Goal: Task Accomplishment & Management: Manage account settings

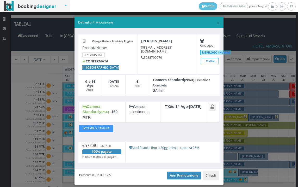
scroll to position [10, 0]
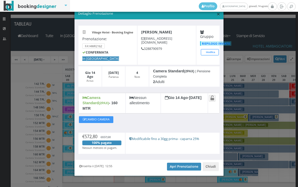
click at [217, 14] on span "×" at bounding box center [219, 13] width 4 height 9
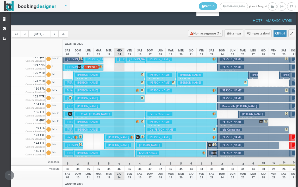
scroll to position [0, 0]
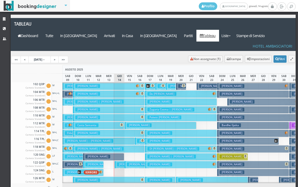
scroll to position [182, 0]
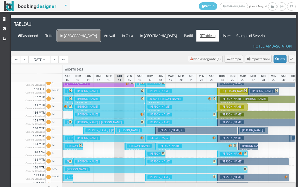
click at [101, 30] on a=pms-arrival-reservations"] "In Arrivo" at bounding box center [79, 36] width 44 height 12
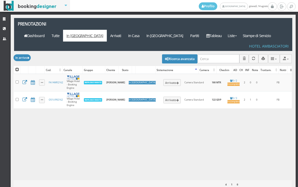
click at [16, 68] on input "checkbox" at bounding box center [17, 69] width 3 height 3
checkbox input "true"
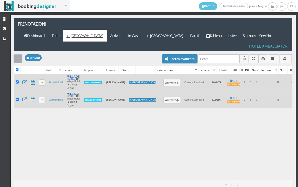
click at [17, 57] on div "button" at bounding box center [18, 59] width 3 height 4
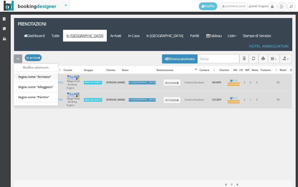
click at [22, 74] on link "Segna come "Arrivato"" at bounding box center [36, 77] width 45 height 6
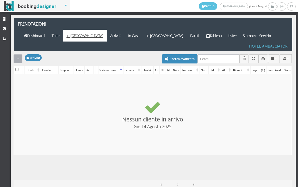
checkbox input "false"
click at [125, 30] on link "Arrivati" at bounding box center [116, 36] width 18 height 12
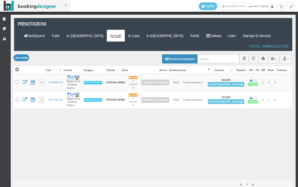
click at [18, 68] on input "checkbox" at bounding box center [17, 69] width 3 height 3
checkbox input "true"
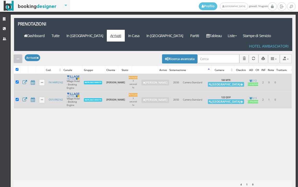
click at [16, 54] on button "button" at bounding box center [18, 58] width 9 height 9
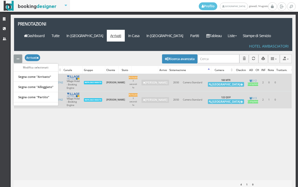
click at [35, 84] on link "Segna come "Alloggiato"" at bounding box center [36, 87] width 45 height 6
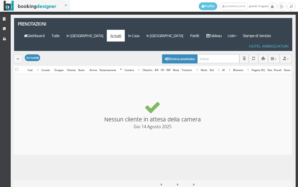
checkbox input "false"
click at [210, 34] on icon at bounding box center [207, 36] width 3 height 4
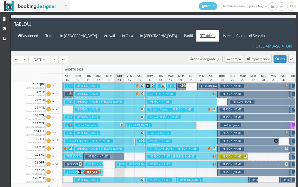
click at [122, 162] on h3 "Parisi Andrea" at bounding box center [129, 164] width 25 height 4
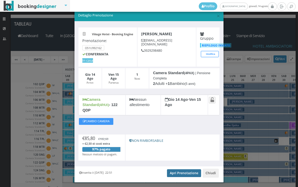
scroll to position [15, 0]
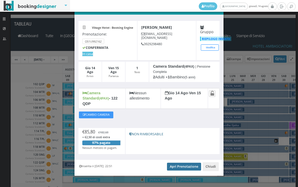
click at [178, 163] on link "Apri Prenotazione" at bounding box center [184, 166] width 34 height 8
click at [2, 69] on div "× Dettaglio Prenotazione Village Hotel - Booking Engine Prenotazione: O51U99216…" at bounding box center [149, 93] width 298 height 187
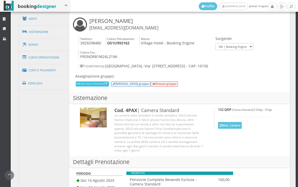
scroll to position [305, 0]
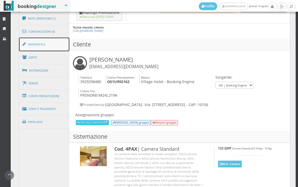
click at [54, 41] on link "Anagrafica" at bounding box center [44, 45] width 51 height 14
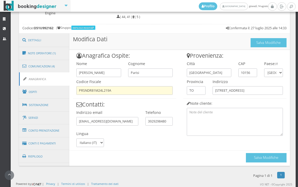
scroll to position [267, 0]
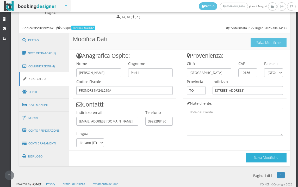
click at [275, 157] on button "Salva Modifiche" at bounding box center [266, 157] width 41 height 9
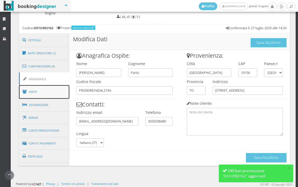
click at [59, 88] on link "Ospiti" at bounding box center [44, 92] width 51 height 14
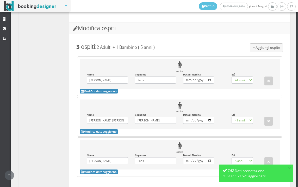
scroll to position [499, 0]
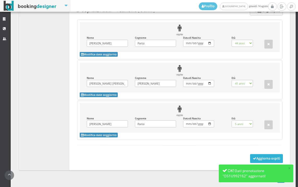
click at [256, 154] on button "Aggiorna ospiti" at bounding box center [266, 158] width 33 height 9
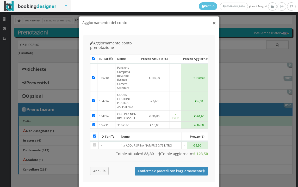
click at [214, 25] on button "×" at bounding box center [214, 23] width 4 height 7
